Goal: Task Accomplishment & Management: Manage account settings

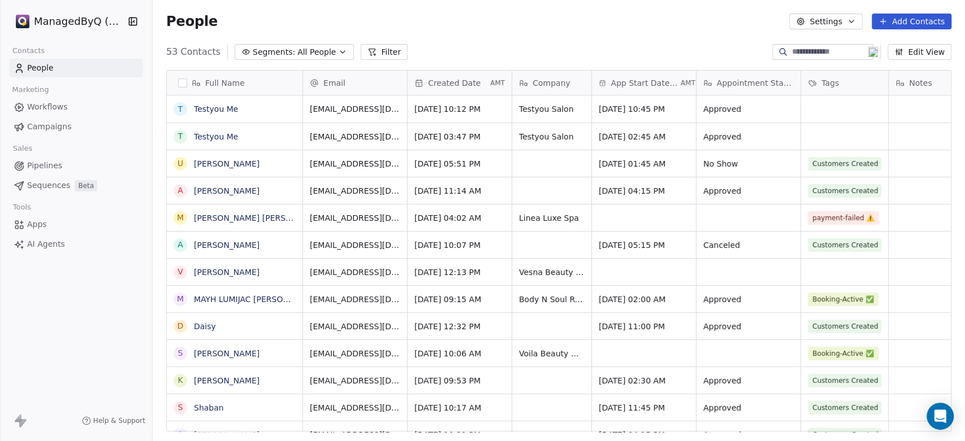
scroll to position [379, 803]
click at [58, 104] on span "Workflows" at bounding box center [47, 107] width 41 height 12
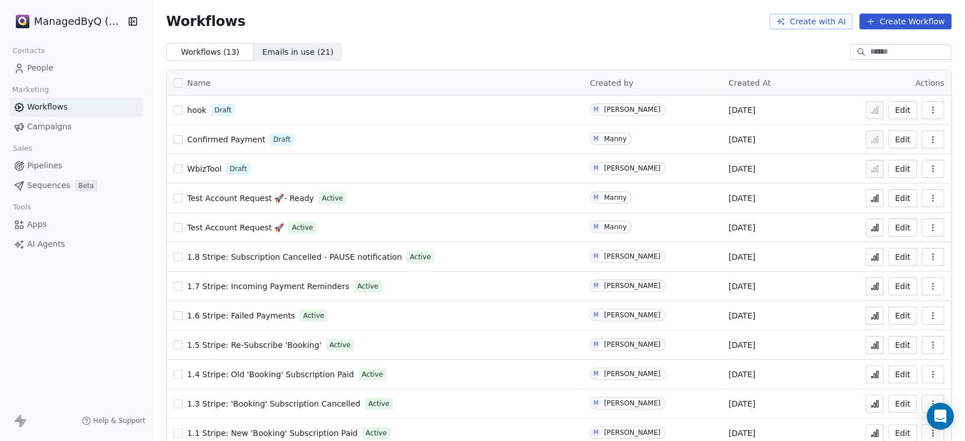
click at [80, 23] on html "ManagedByQ (FZE) Contacts People Marketing Workflows Campaigns Sales Pipelines …" at bounding box center [482, 220] width 965 height 441
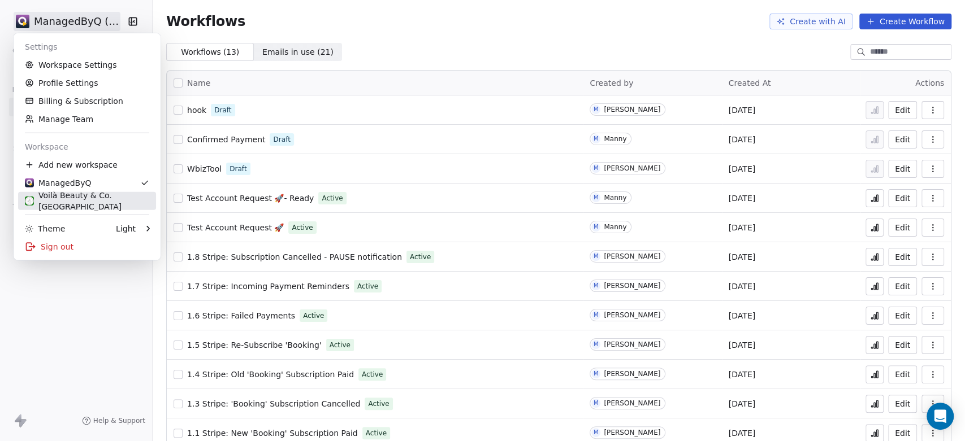
click at [88, 198] on div "Voilà Beauty & Co. Lounge" at bounding box center [87, 201] width 124 height 23
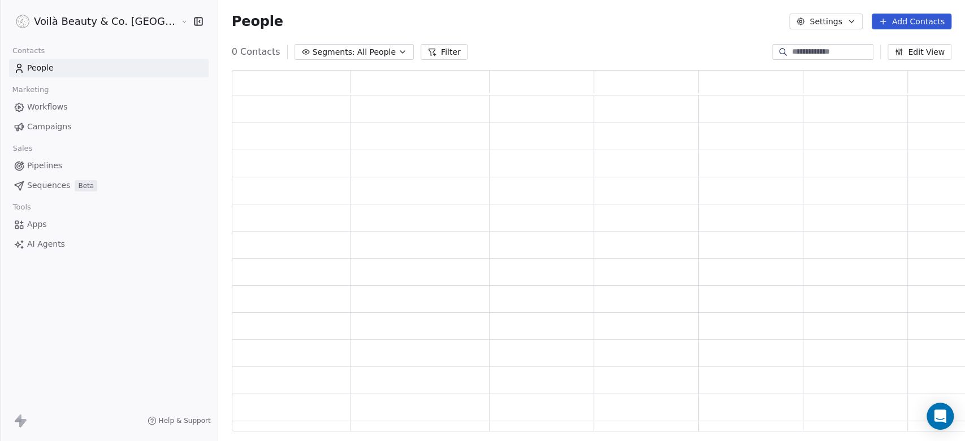
scroll to position [352, 760]
click at [45, 104] on span "Workflows" at bounding box center [47, 107] width 41 height 12
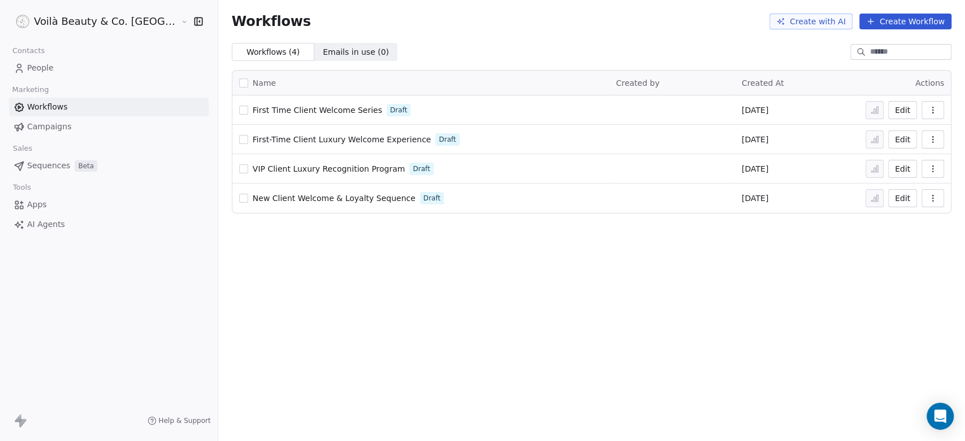
click at [50, 119] on link "Campaigns" at bounding box center [109, 127] width 200 height 19
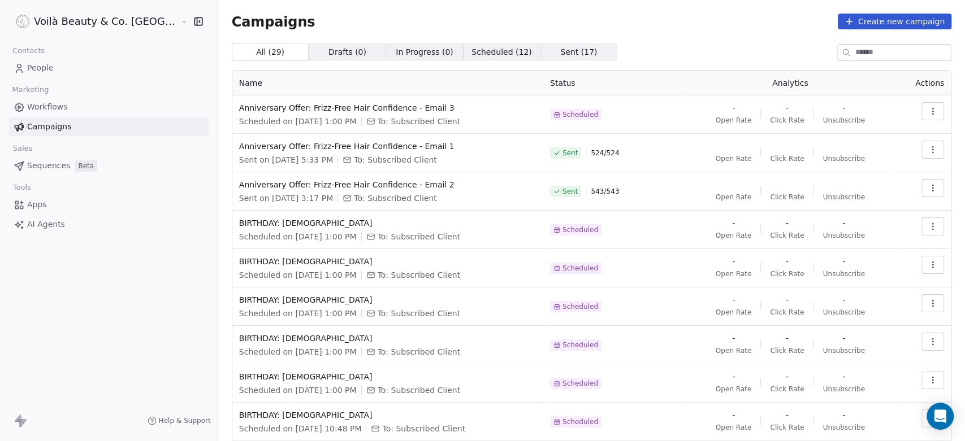
click at [560, 51] on span "Sent ( 17 )" at bounding box center [578, 52] width 37 height 12
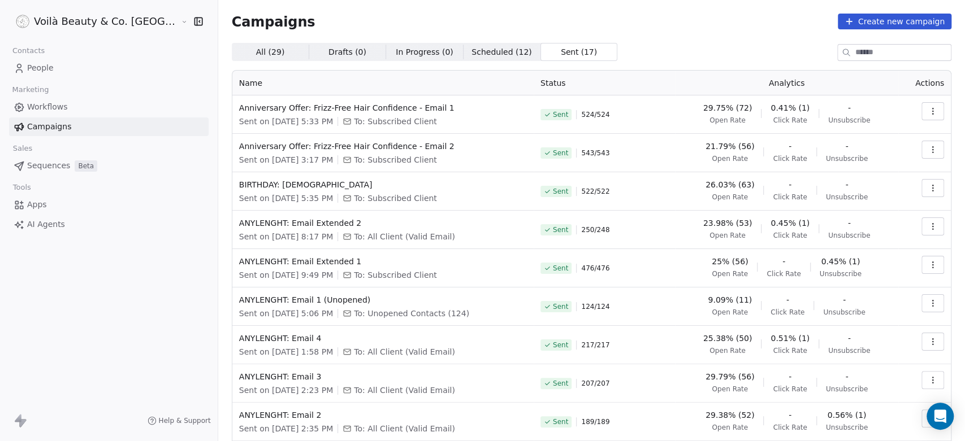
click at [68, 30] on html "Voilà Beauty & Co. Lounge Contacts People Marketing Workflows Campaigns Sales S…" at bounding box center [482, 220] width 965 height 441
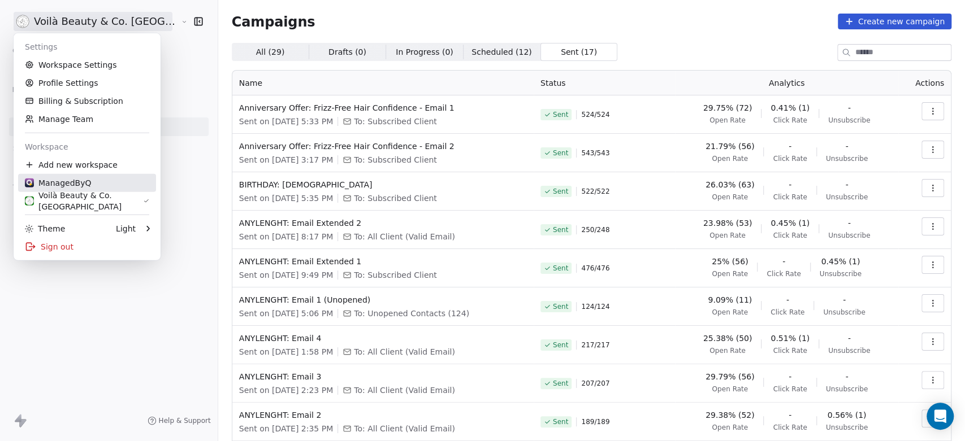
click at [70, 184] on div "ManagedByQ" at bounding box center [58, 182] width 66 height 11
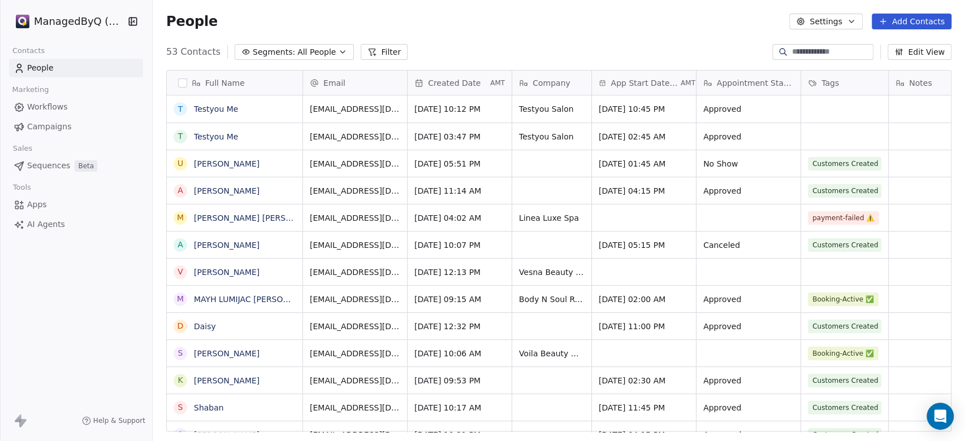
scroll to position [379, 803]
click at [54, 106] on span "Workflows" at bounding box center [47, 107] width 41 height 12
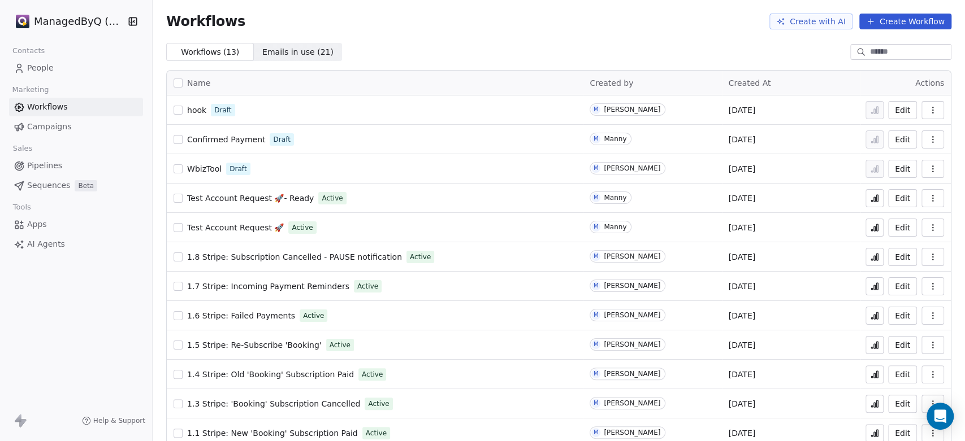
click at [198, 108] on span "hook" at bounding box center [196, 110] width 19 height 9
click at [928, 109] on icon "button" at bounding box center [932, 110] width 9 height 9
click at [883, 193] on span "Delete" at bounding box center [889, 191] width 26 height 11
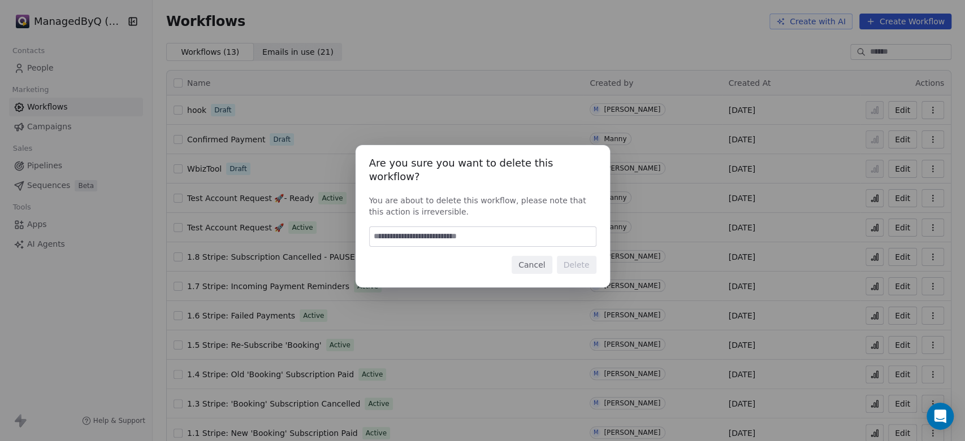
click at [458, 227] on input at bounding box center [483, 236] width 226 height 19
type input "******"
click at [577, 256] on button "Delete" at bounding box center [577, 265] width 40 height 18
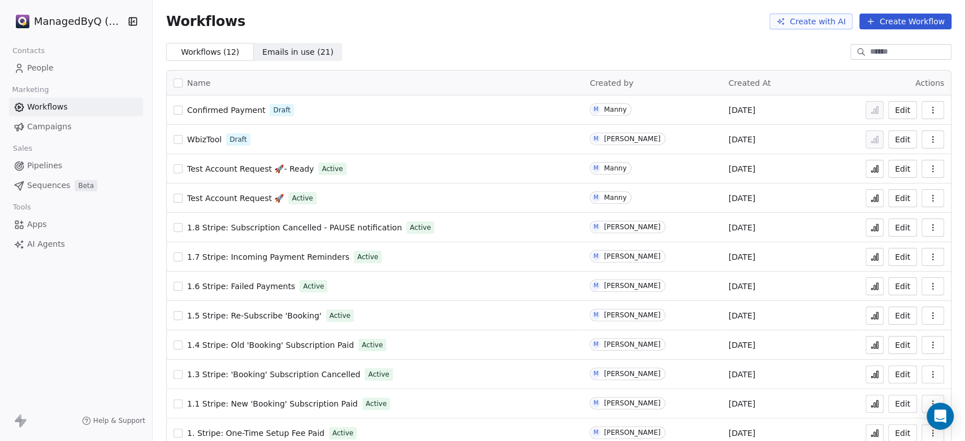
click at [210, 141] on span "WbizTool" at bounding box center [204, 139] width 34 height 9
click at [222, 106] on span "Confirmed Payment" at bounding box center [226, 110] width 78 height 9
click at [927, 110] on button "button" at bounding box center [932, 110] width 23 height 18
click at [881, 196] on span "Delete" at bounding box center [889, 191] width 26 height 11
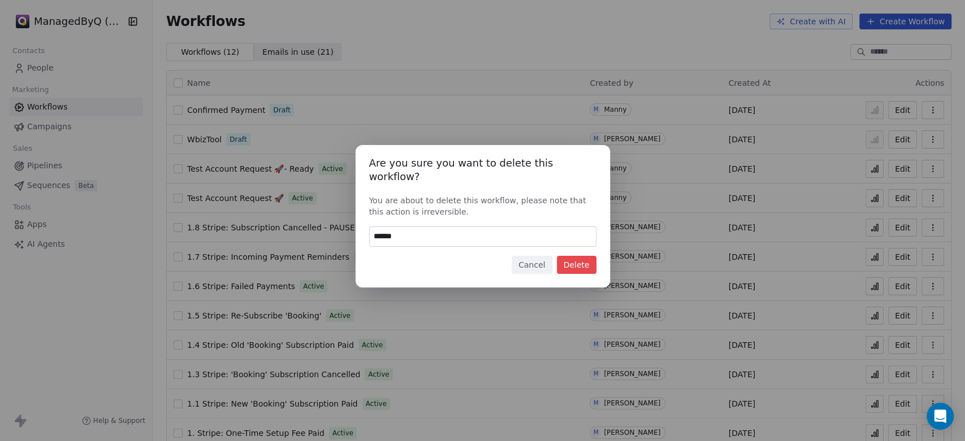
type input "******"
click at [566, 258] on button "Delete" at bounding box center [577, 265] width 40 height 18
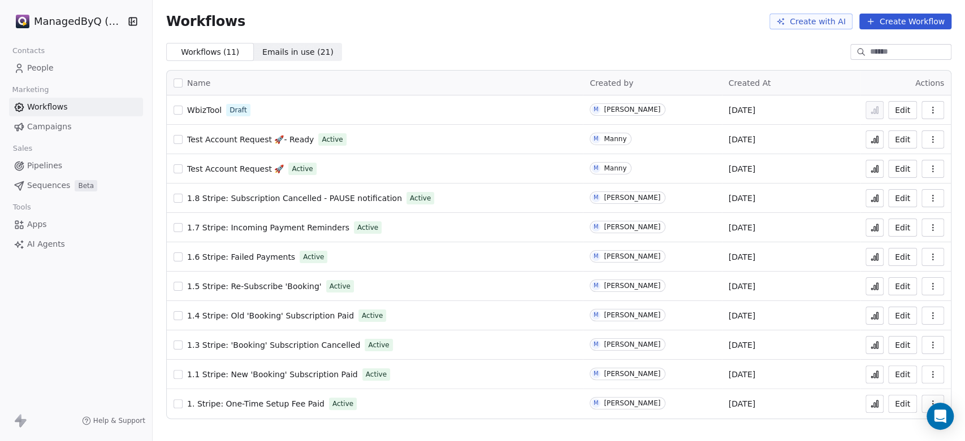
click at [44, 69] on span "People" at bounding box center [40, 68] width 27 height 12
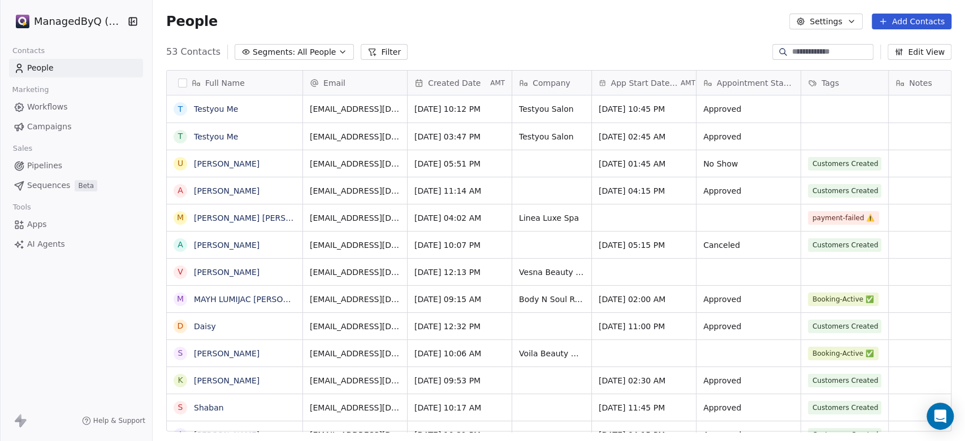
scroll to position [10, 10]
click at [634, 107] on span "Sep 06, 2025 10:45 PM" at bounding box center [633, 108] width 69 height 11
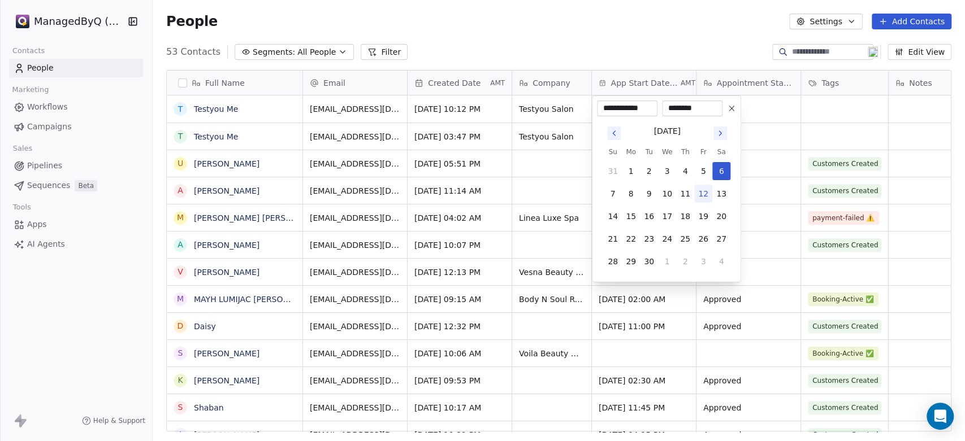
click at [620, 33] on html "ManagedByQ (FZE) Contacts People Marketing Workflows Campaigns Sales Pipelines …" at bounding box center [482, 220] width 965 height 441
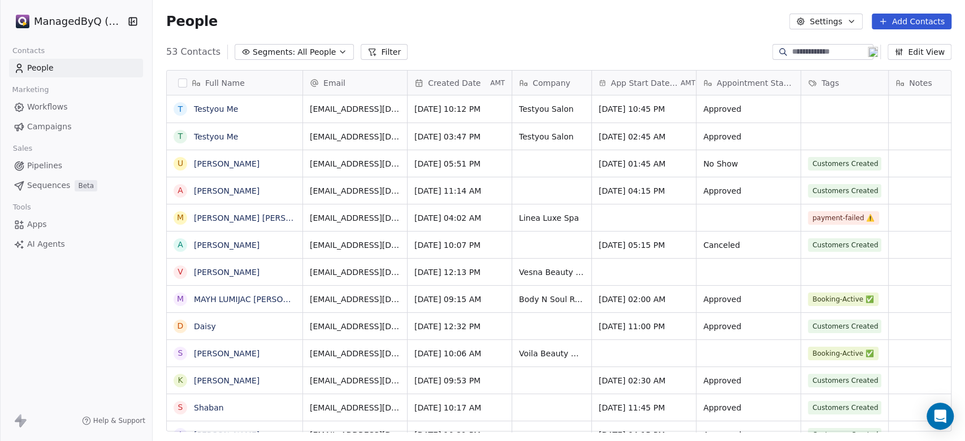
click at [297, 50] on span "All People" at bounding box center [316, 52] width 38 height 12
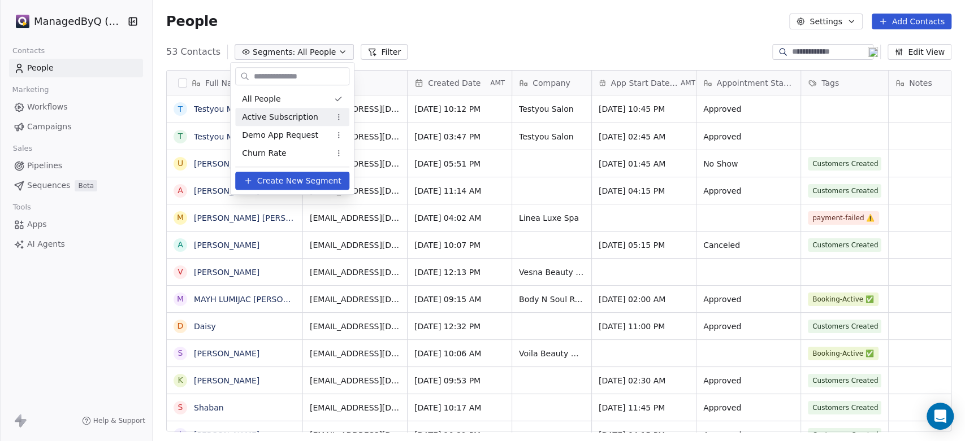
click at [296, 109] on div "Active Subscription" at bounding box center [292, 117] width 114 height 18
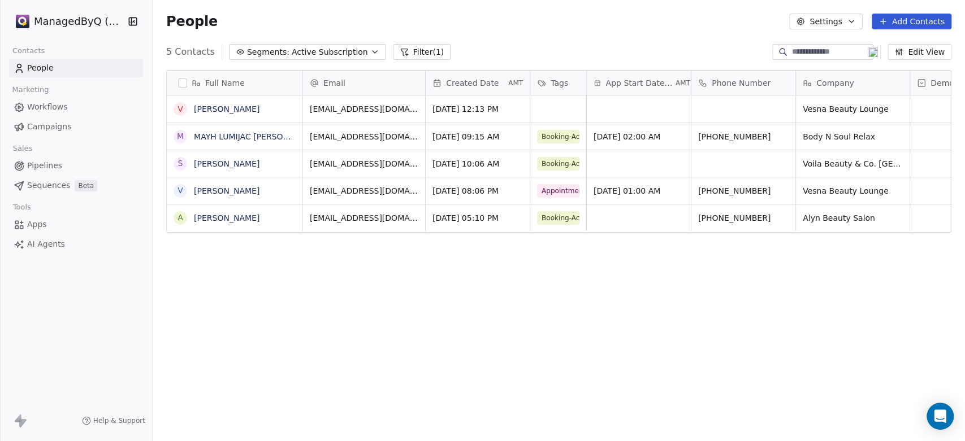
scroll to position [379, 803]
click at [665, 335] on div "Full Name V Vesna Jarawan M MAYH LUMIJAC GALANO S Stephanie Bascon V Vesna Jara…" at bounding box center [559, 255] width 812 height 388
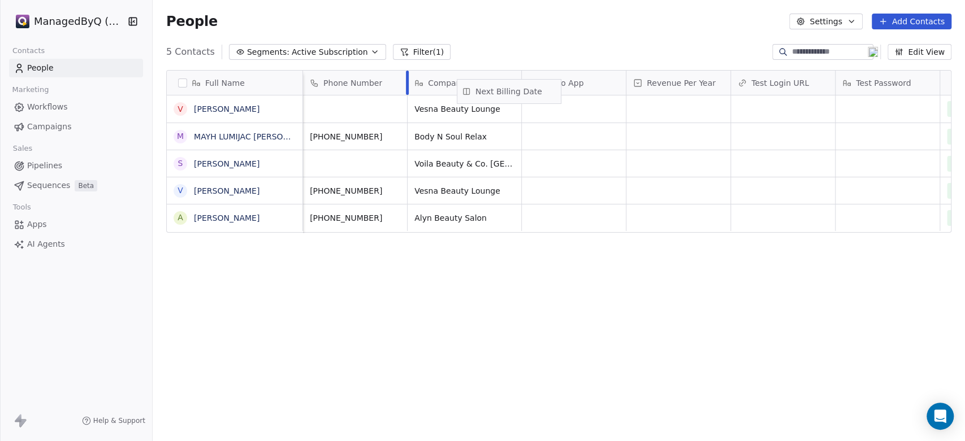
scroll to position [0, 387]
drag, startPoint x: 868, startPoint y: 83, endPoint x: 548, endPoint y: 90, distance: 320.6
click at [548, 90] on div "Full Name V Vesna Jarawan M MAYH LUMIJAC GALANO S Stephanie Bascon V Vesna Jara…" at bounding box center [559, 152] width 784 height 163
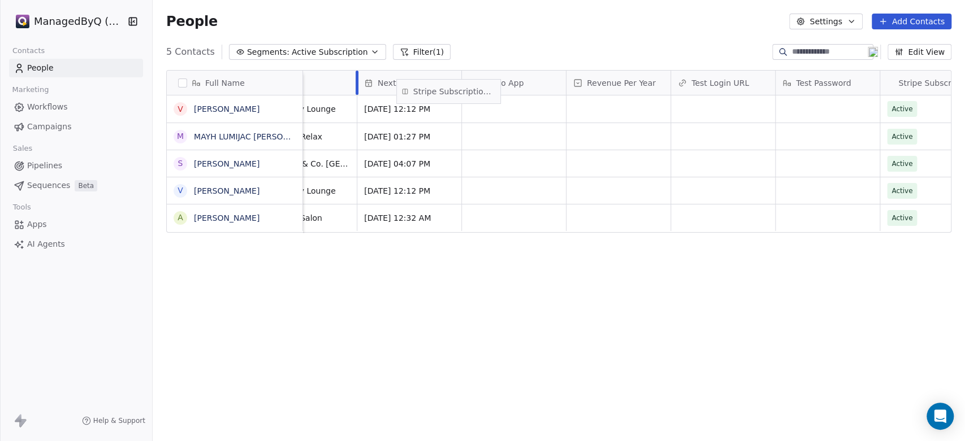
scroll to position [0, 550]
drag, startPoint x: 749, startPoint y: 79, endPoint x: 508, endPoint y: 86, distance: 240.9
click at [508, 86] on div "Full Name V Vesna Jarawan M MAYH LUMIJAC GALANO S Stephanie Bascon V Vesna Jara…" at bounding box center [559, 152] width 784 height 163
